Goal: Information Seeking & Learning: Learn about a topic

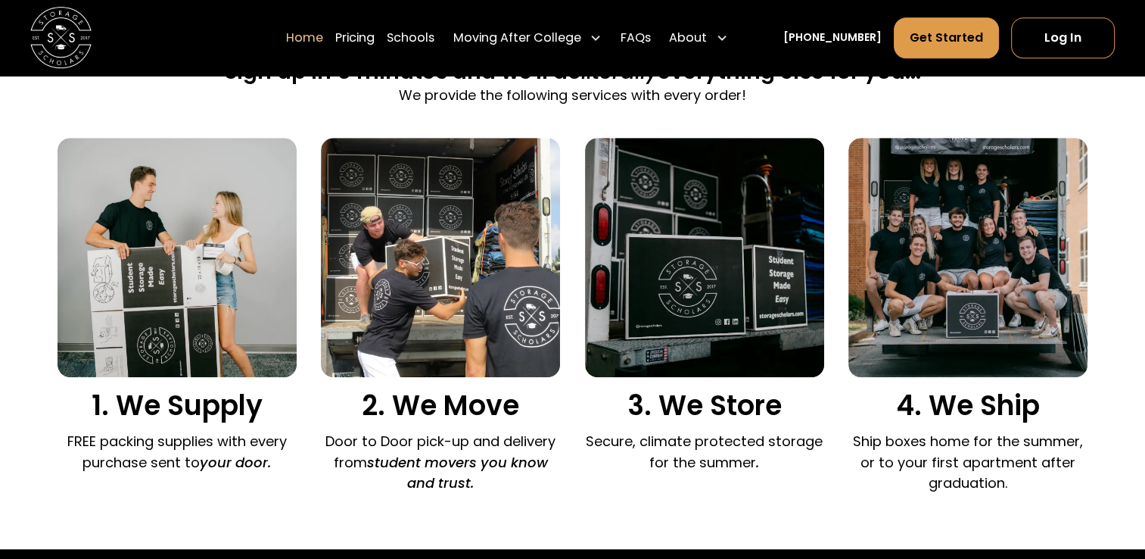
scroll to position [1000, 0]
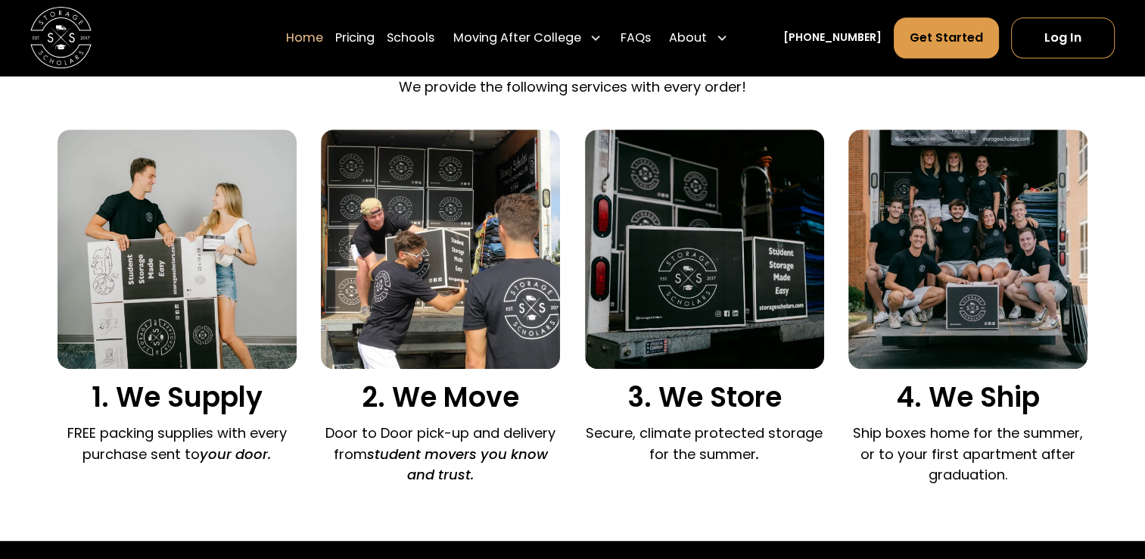
click at [984, 421] on div "4. We Ship Ship boxes home for the summer, or to your first apartment after gra…" at bounding box center [967, 310] width 239 height 363
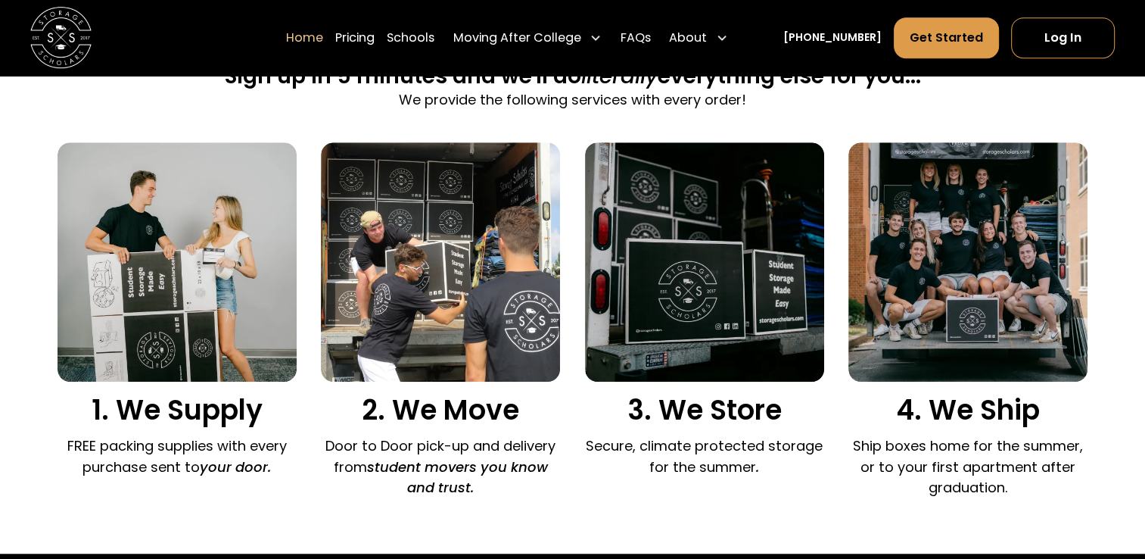
scroll to position [989, 0]
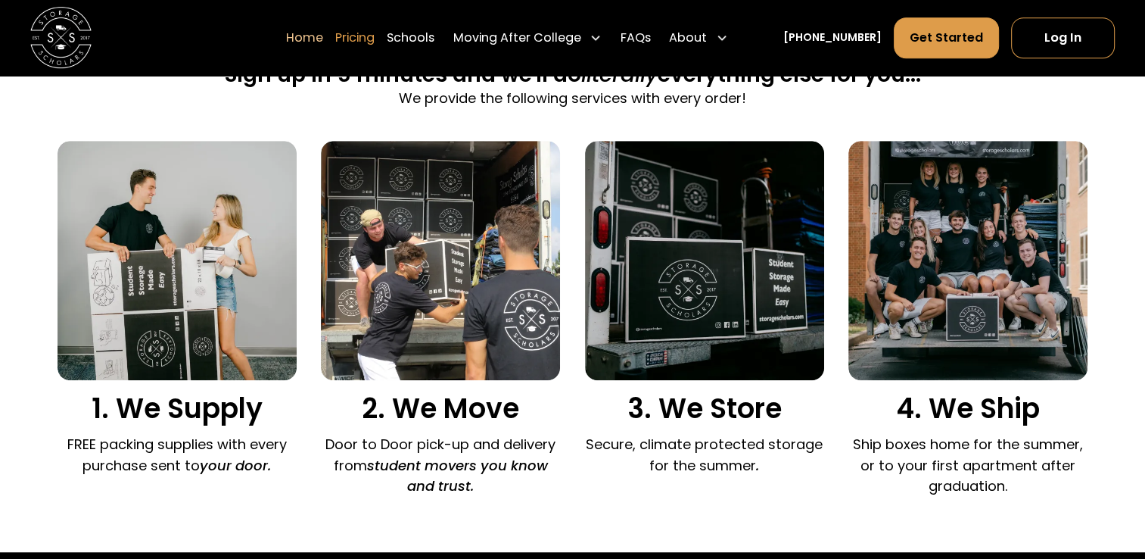
click at [375, 42] on link "Pricing" at bounding box center [354, 38] width 39 height 42
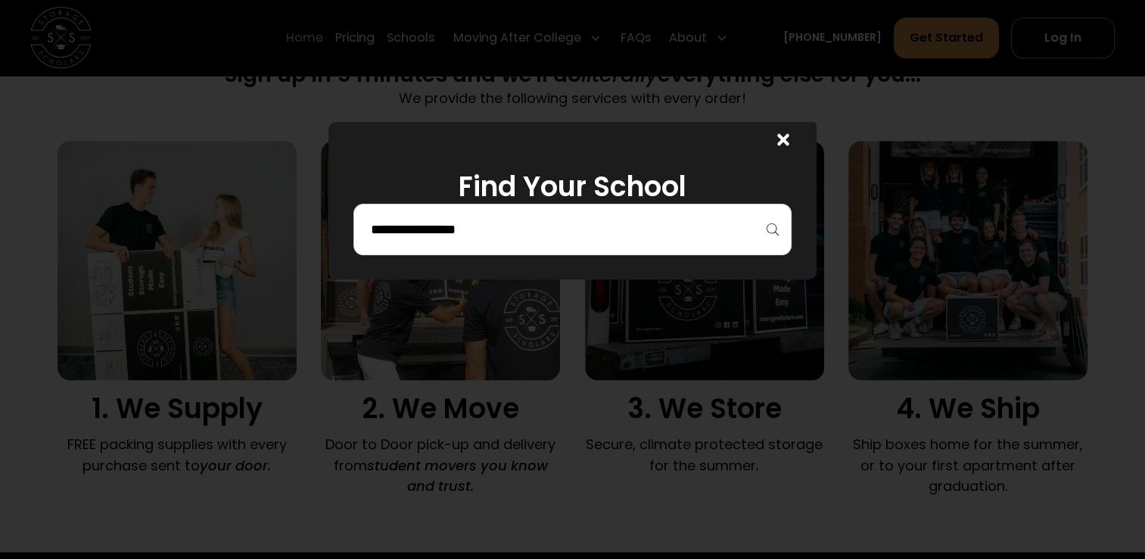
click at [480, 219] on input "search" at bounding box center [572, 229] width 407 height 26
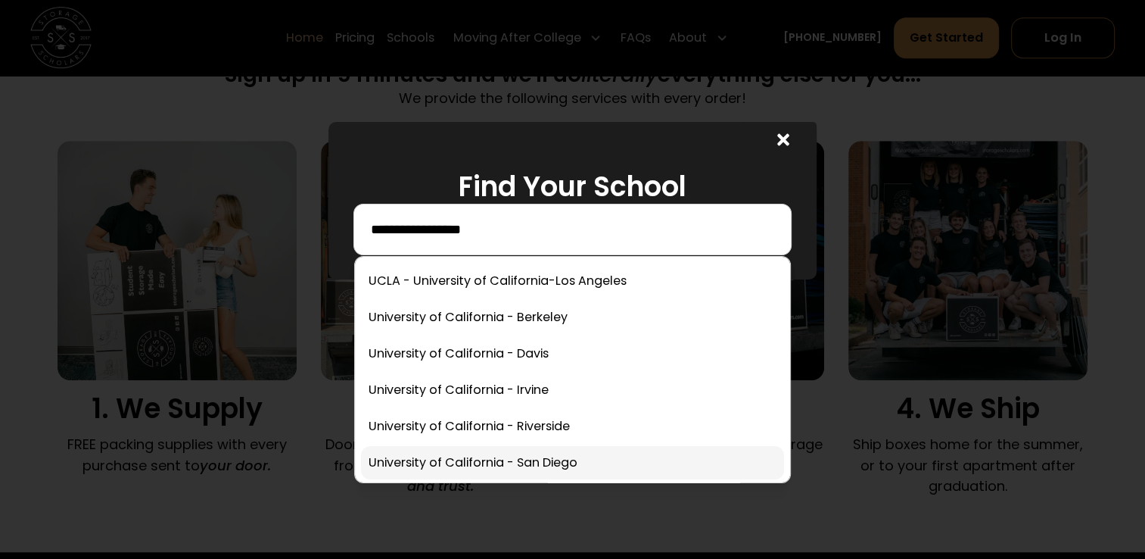
type input "**********"
click at [457, 462] on link at bounding box center [573, 462] width 424 height 33
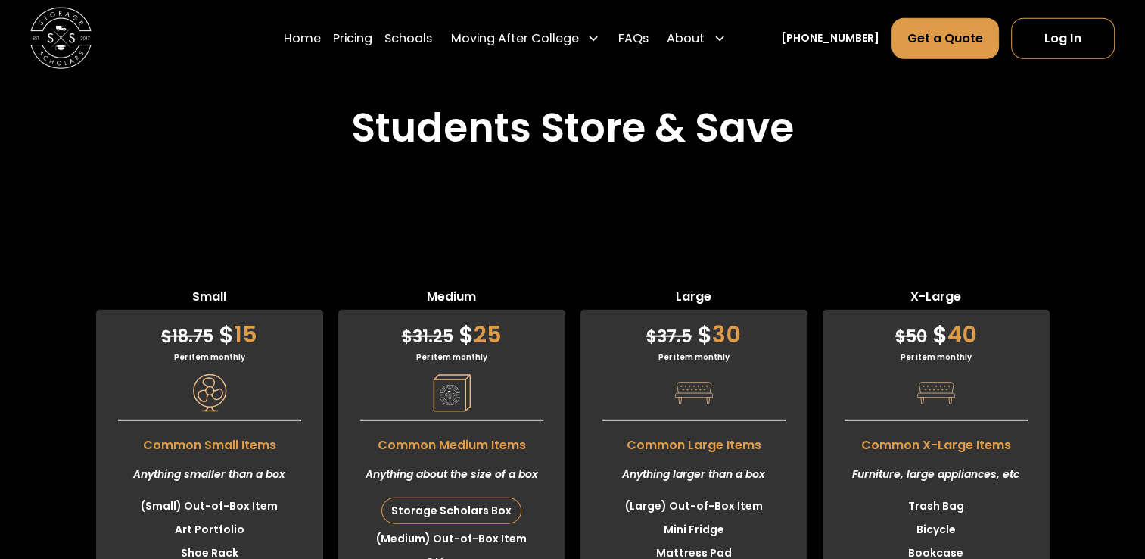
scroll to position [3696, 0]
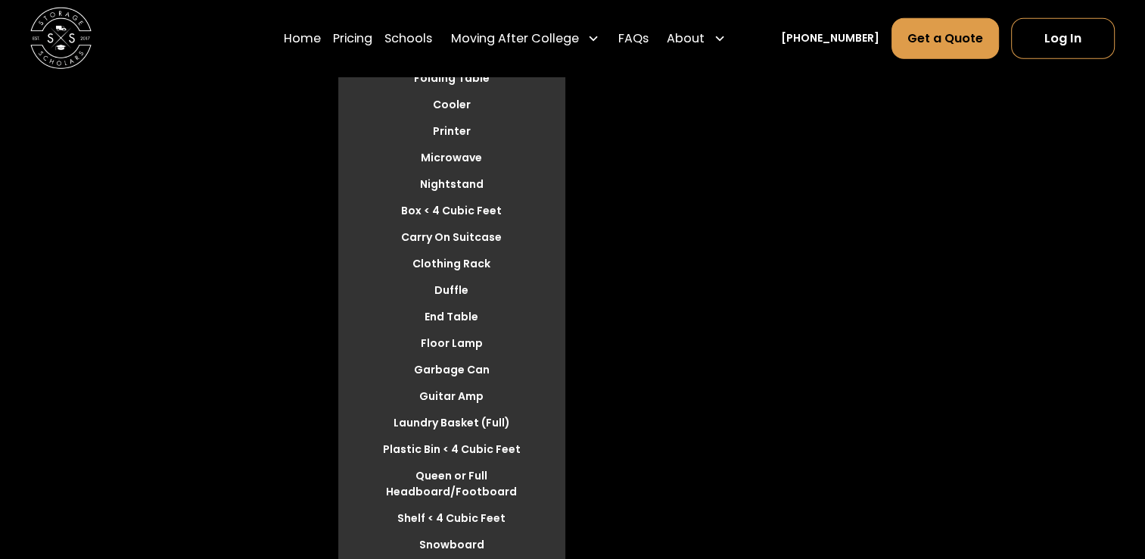
scroll to position [4304, 0]
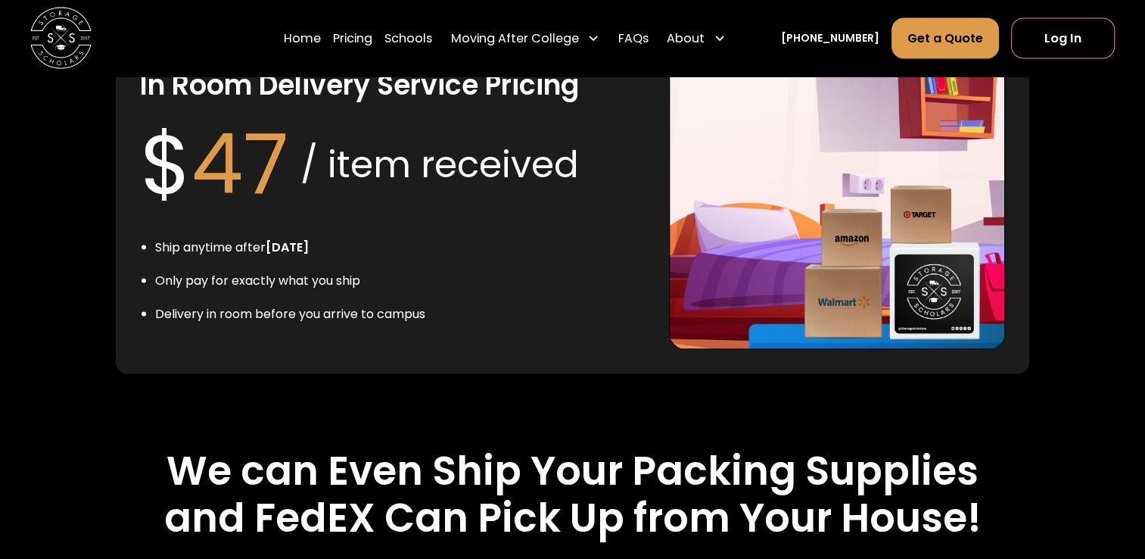
scroll to position [2971, 0]
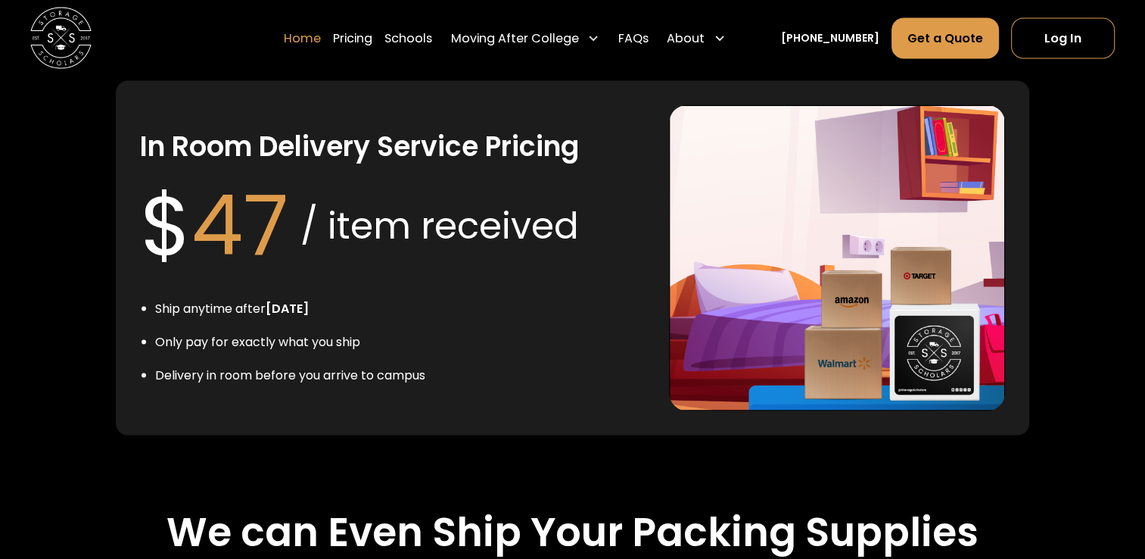
click at [310, 42] on link "Home" at bounding box center [302, 38] width 37 height 42
